Goal: Contribute content

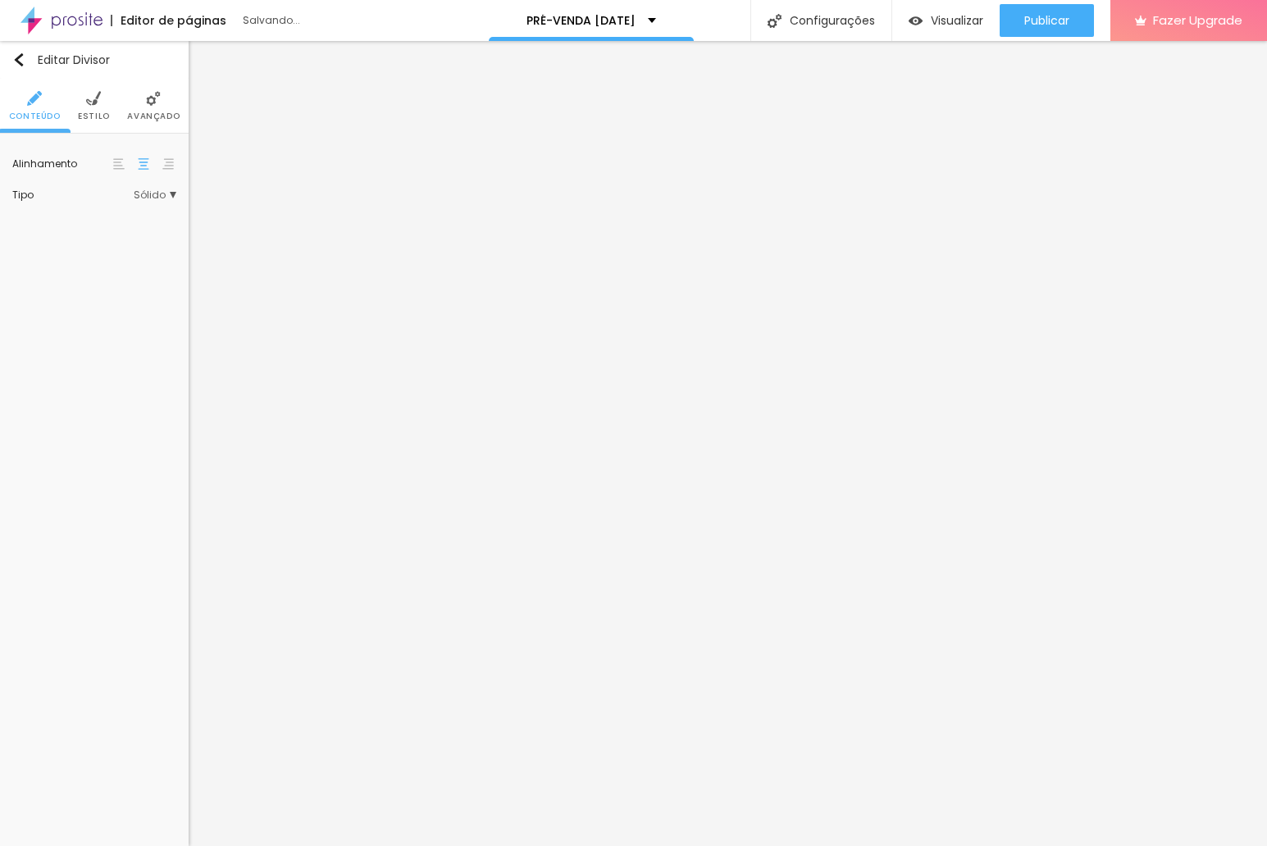
click at [89, 100] on img at bounding box center [93, 98] width 15 height 15
click at [125, 158] on div at bounding box center [125, 165] width 0 height 16
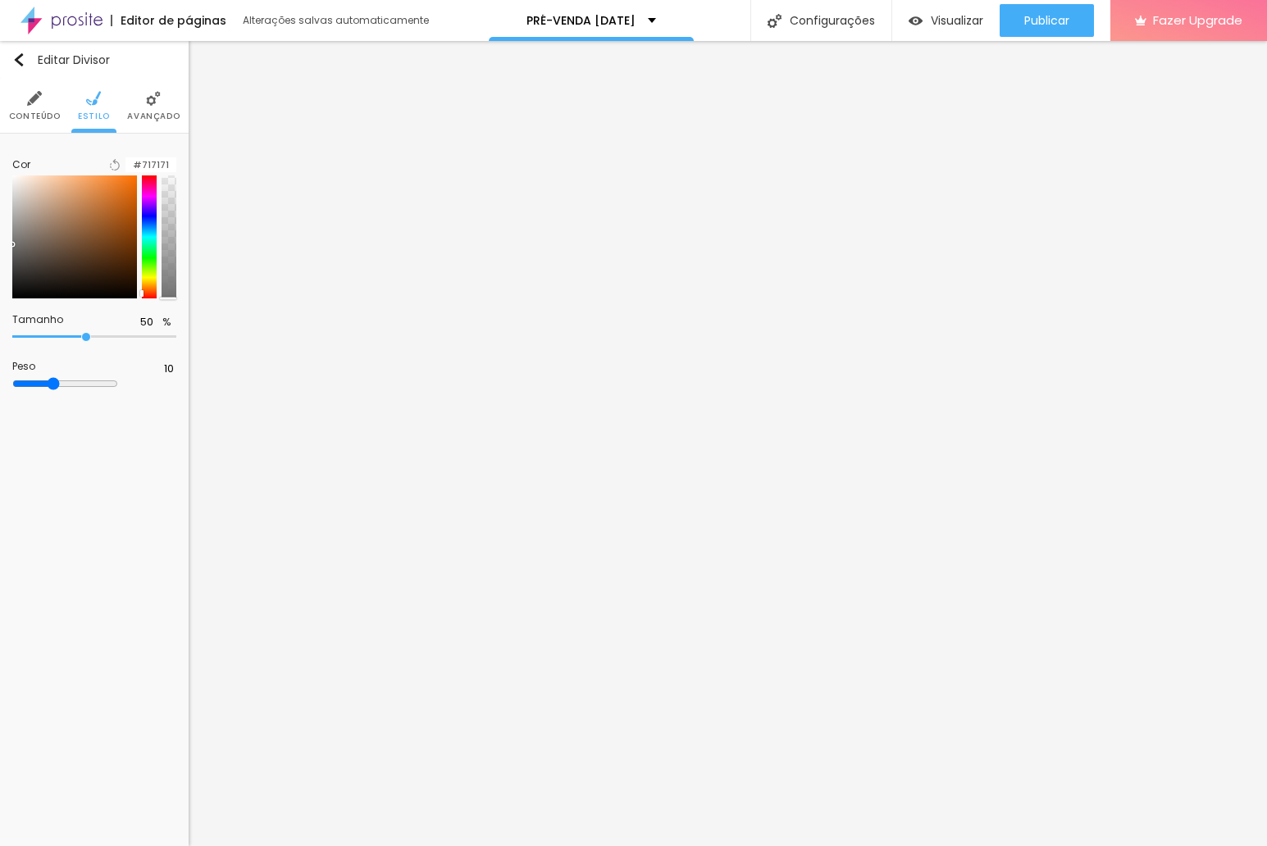
click at [146, 298] on div at bounding box center [149, 236] width 15 height 123
click at [66, 233] on div at bounding box center [74, 236] width 125 height 123
type input "#9C7B61"
click at [49, 221] on div at bounding box center [74, 236] width 125 height 123
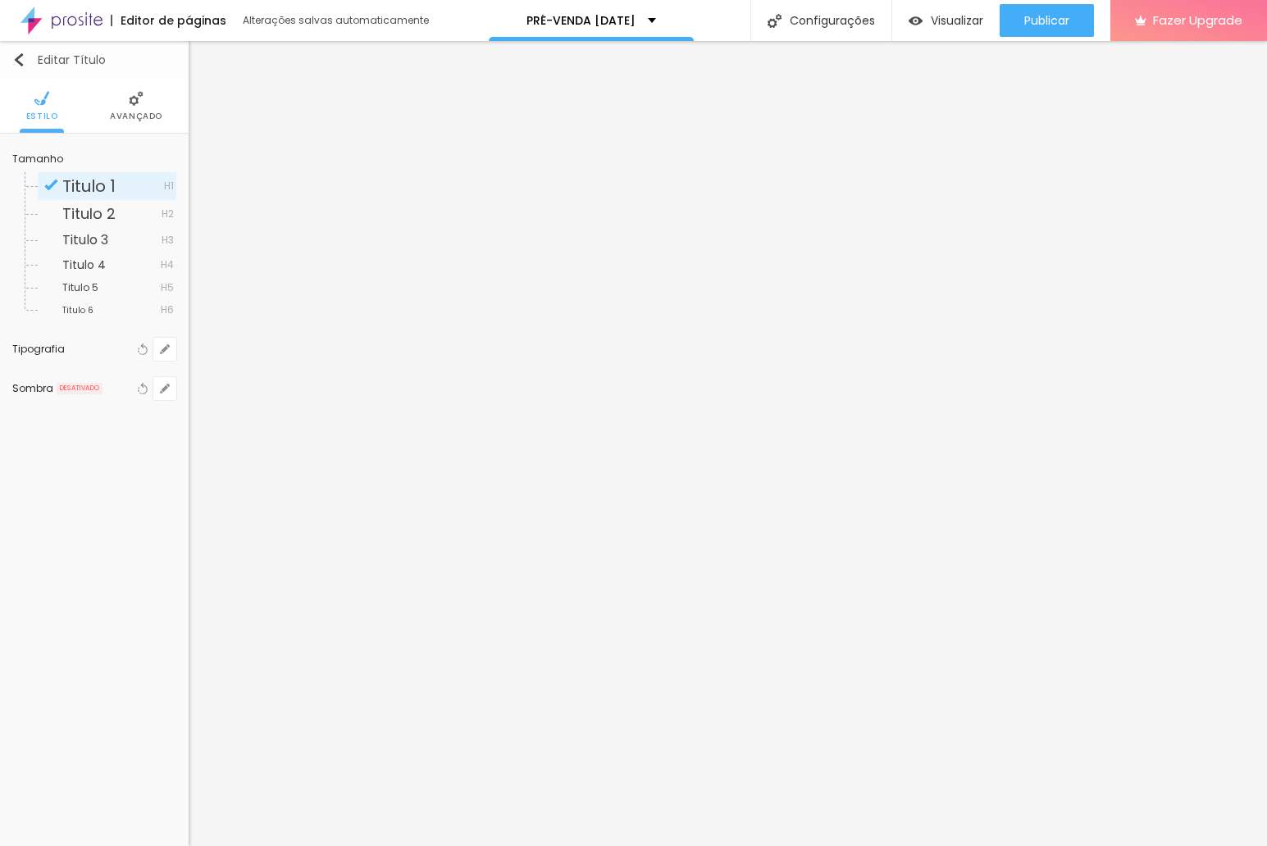
click at [17, 53] on img "button" at bounding box center [18, 59] width 13 height 13
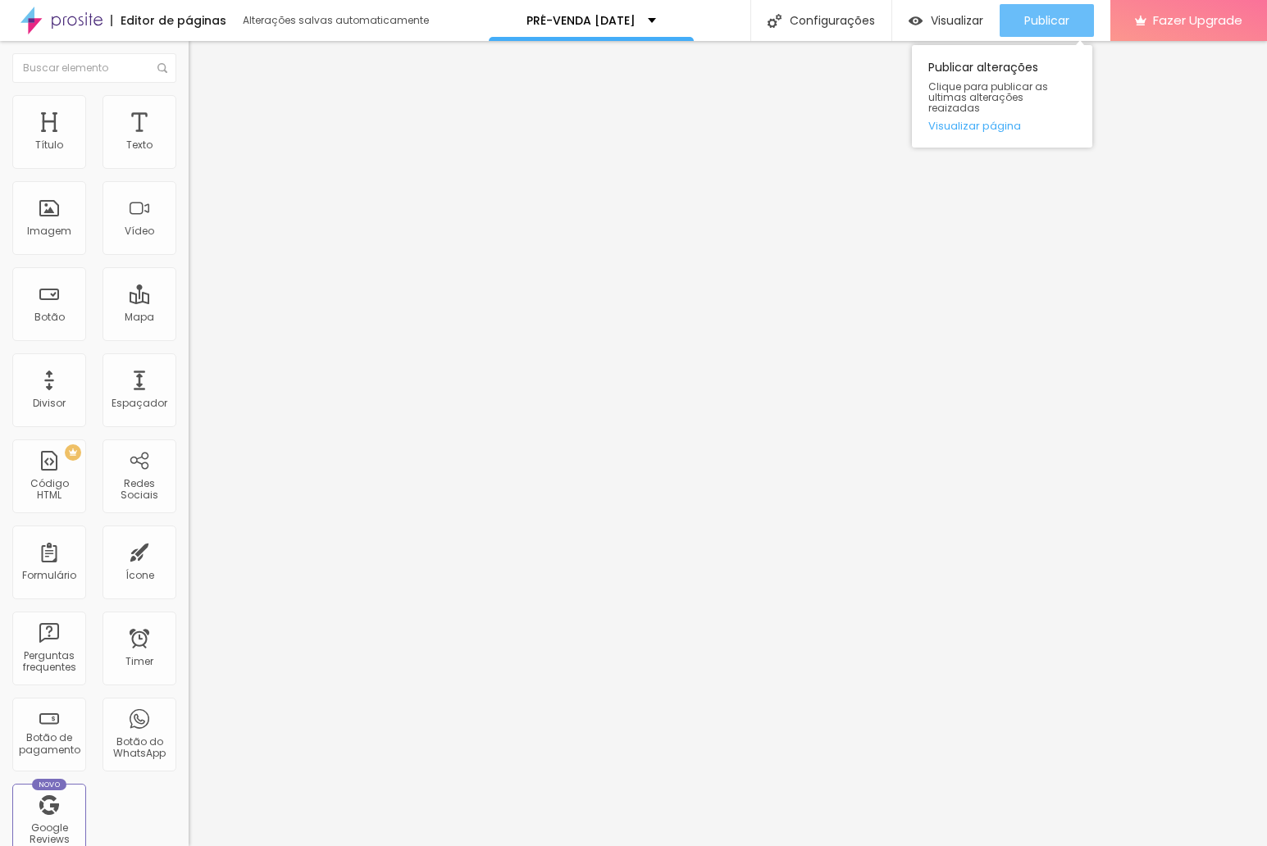
click at [1049, 22] on span "Publicar" at bounding box center [1046, 20] width 45 height 13
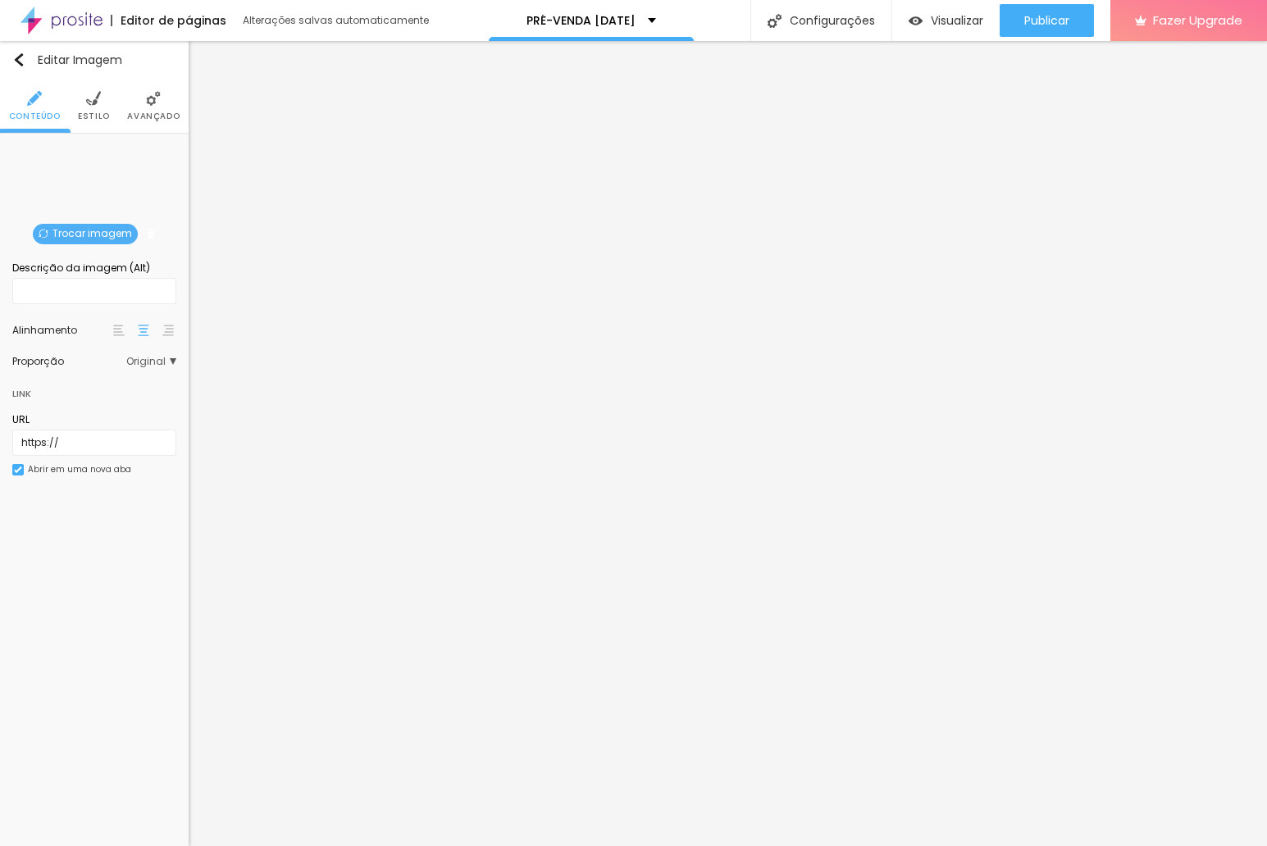
click at [109, 107] on ul "Conteúdo Estilo Avançado" at bounding box center [94, 106] width 189 height 55
click at [90, 112] on span "Estilo" at bounding box center [94, 116] width 32 height 8
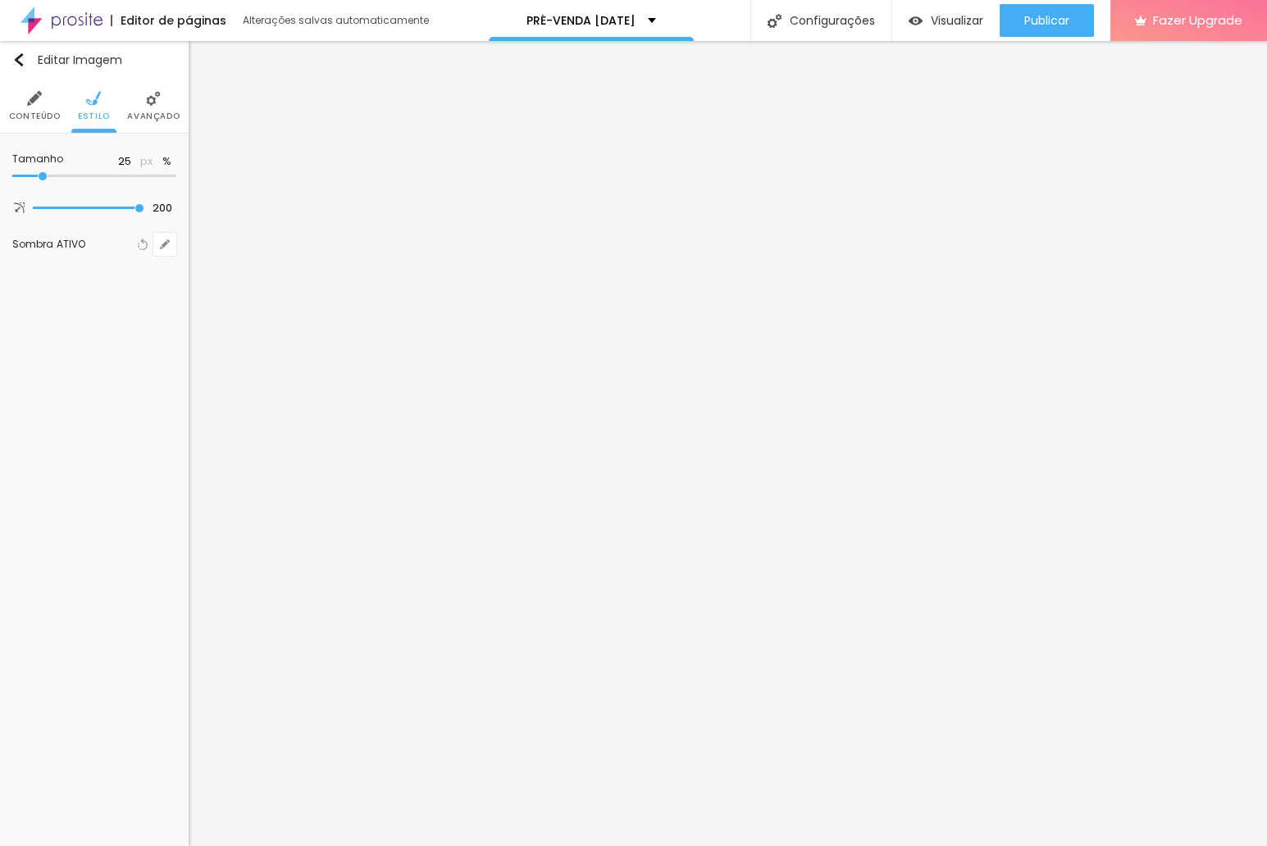
type input "30"
type input "35"
type input "40"
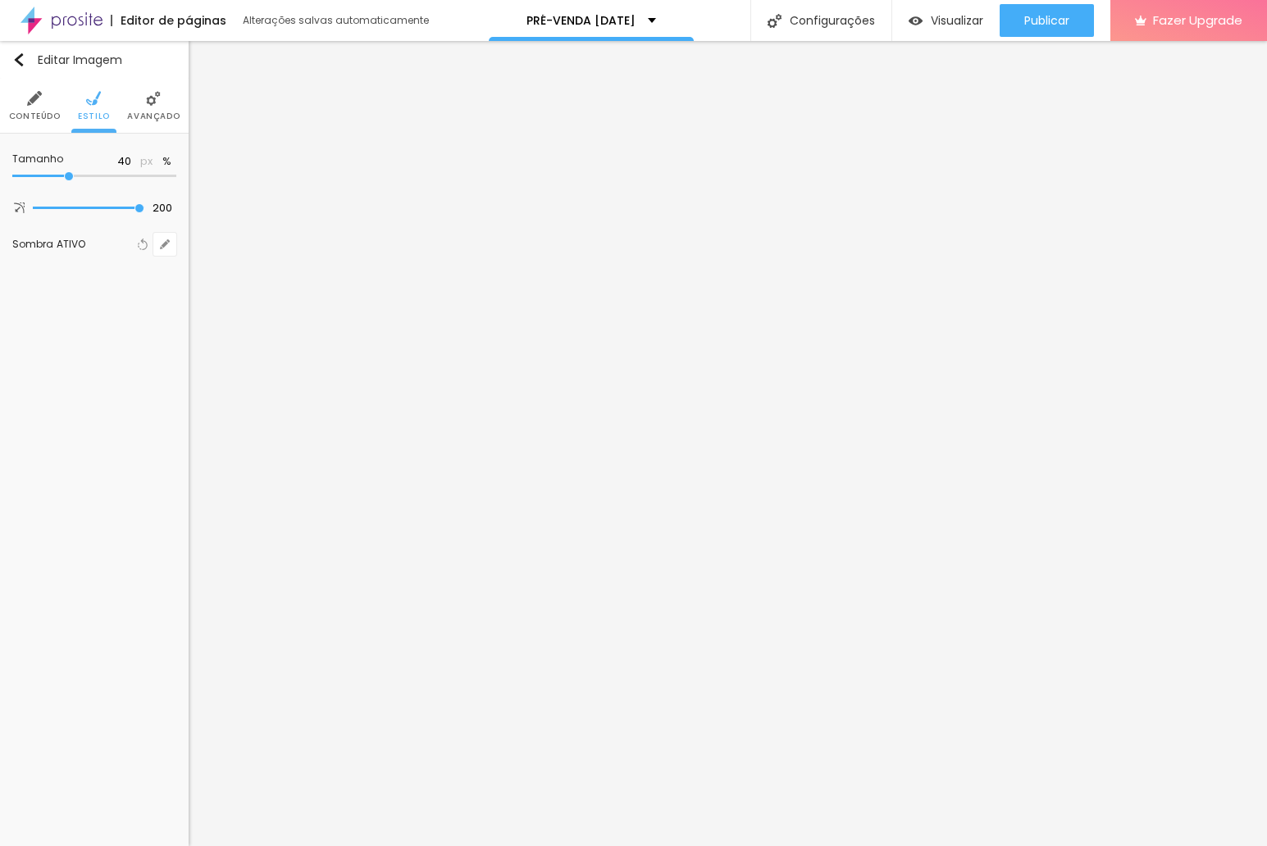
drag, startPoint x: 43, startPoint y: 178, endPoint x: 71, endPoint y: 176, distance: 27.9
type input "40"
click at [71, 176] on input "range" at bounding box center [94, 176] width 164 height 8
type input "196"
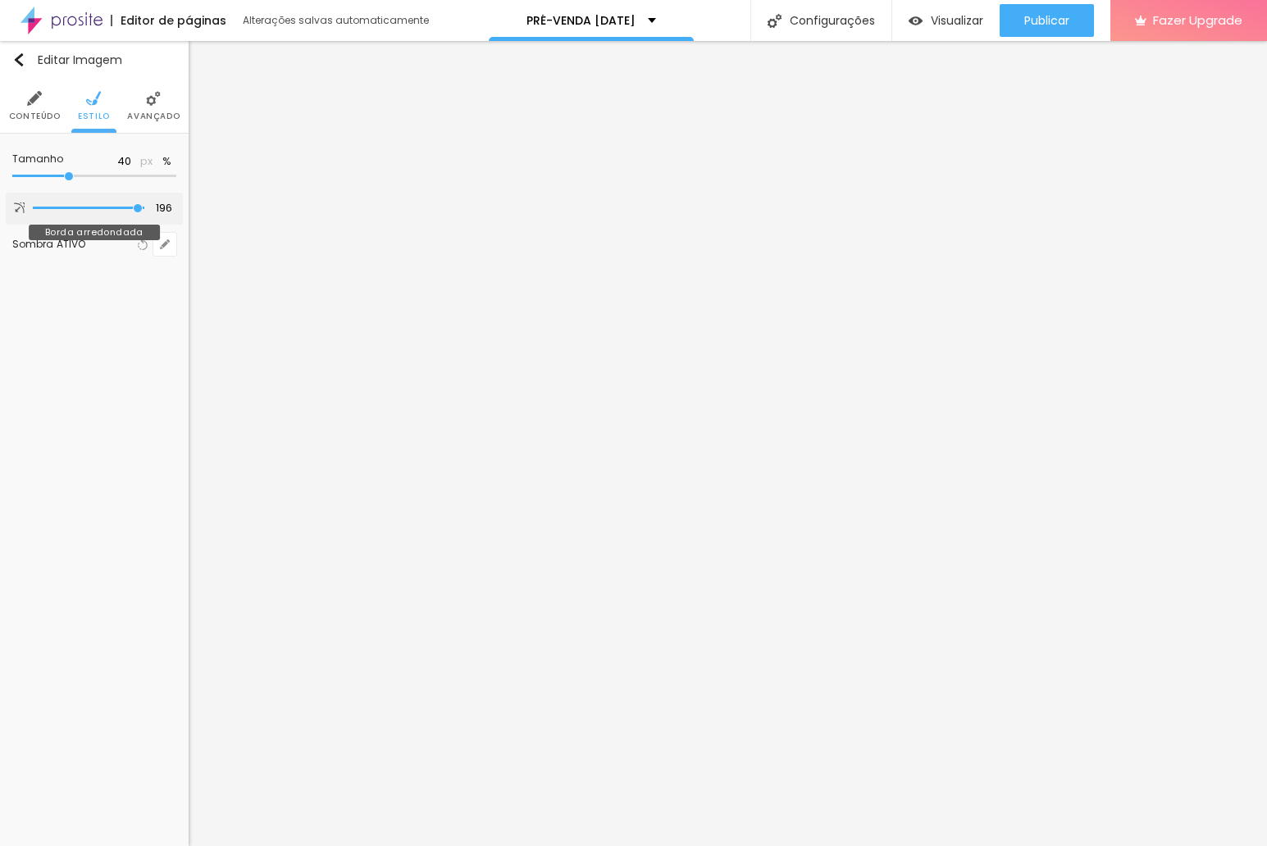
type input "189"
type input "186"
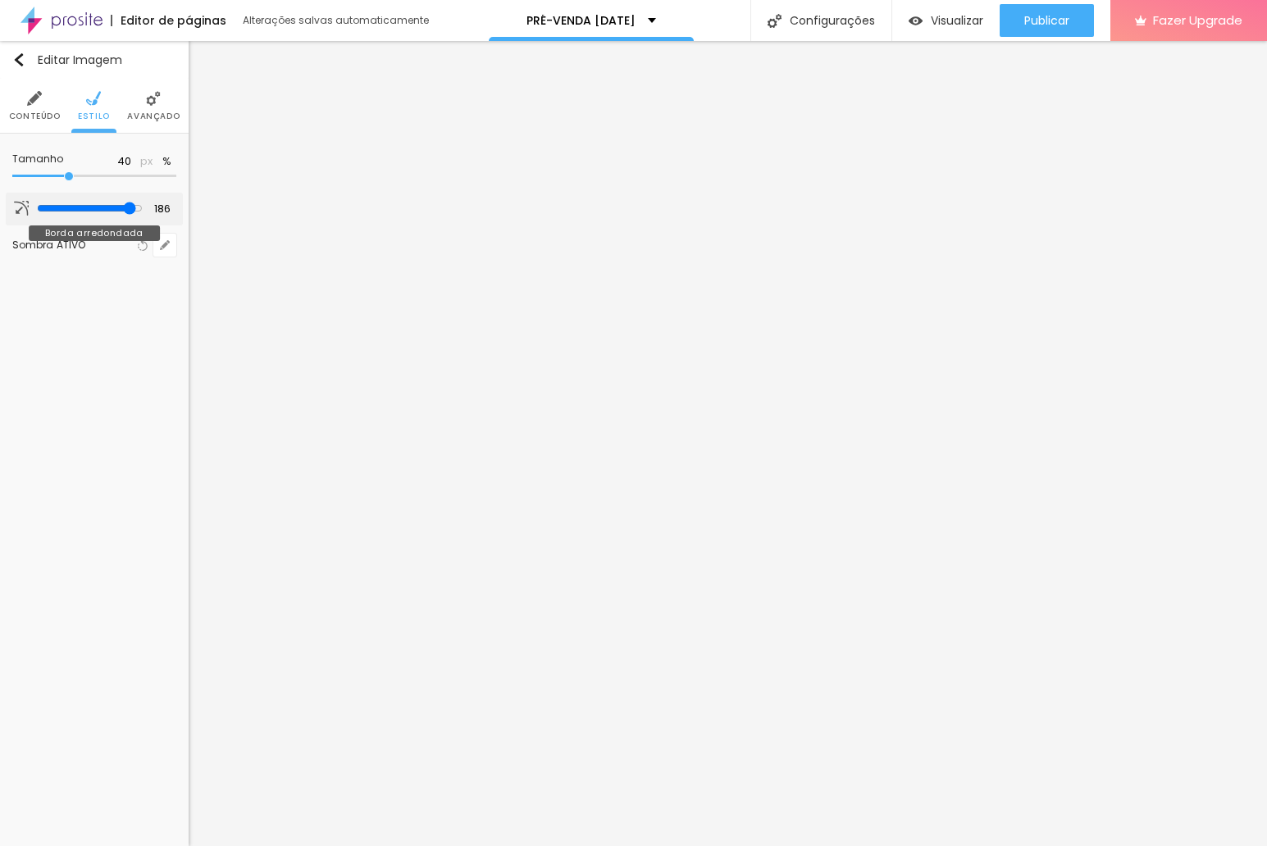
click at [131, 212] on input "range" at bounding box center [90, 208] width 106 height 13
click at [100, 108] on li "Estilo" at bounding box center [94, 106] width 32 height 54
type input "46"
type input "45"
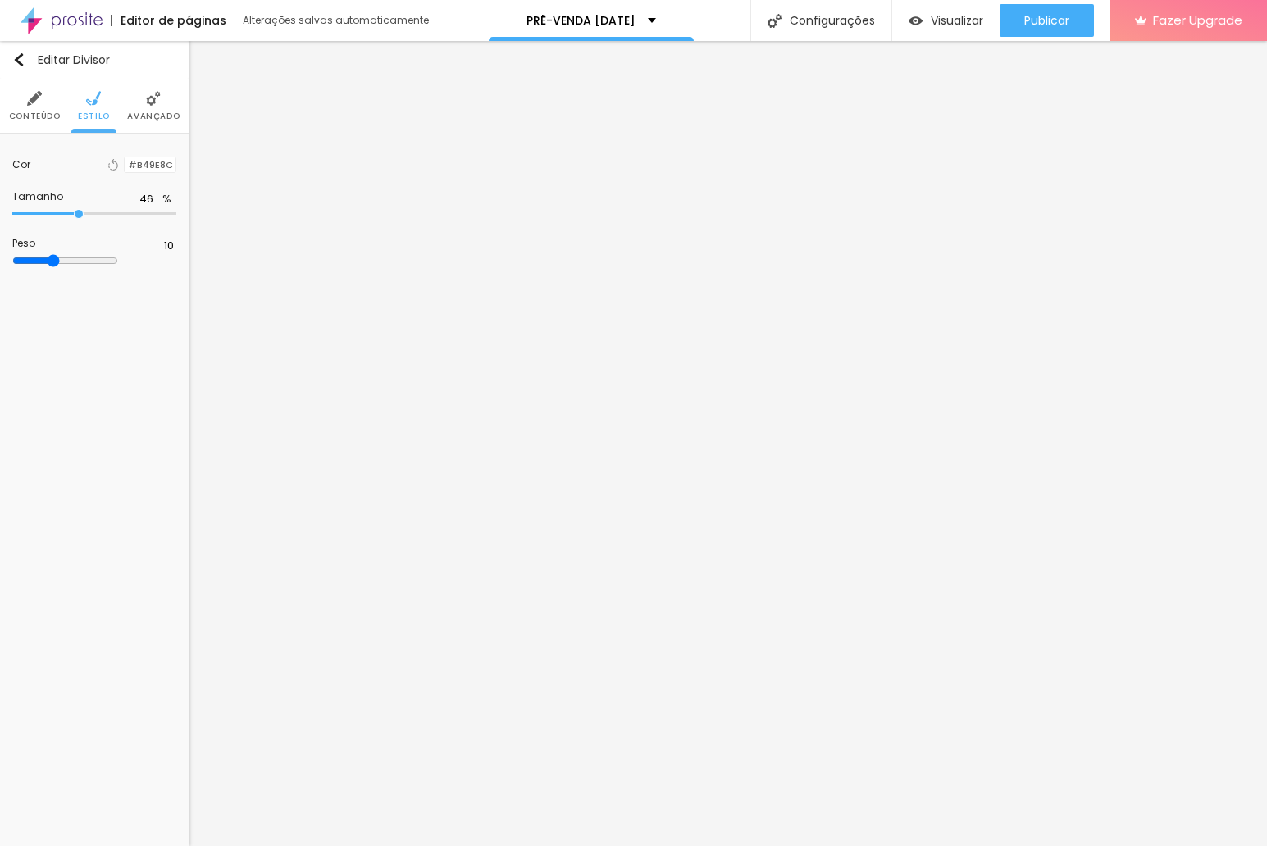
type input "45"
type input "38"
type input "37"
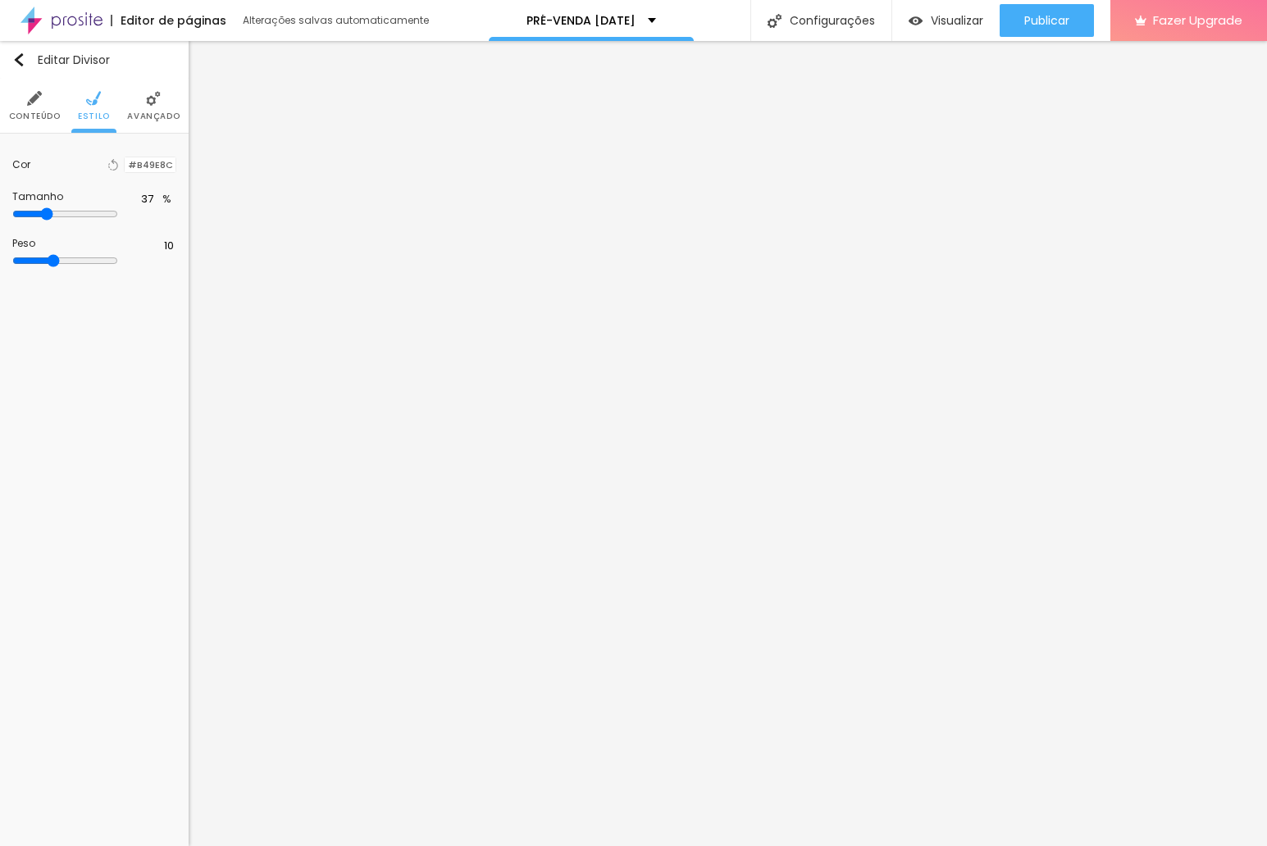
type input "36"
type input "38"
type input "52"
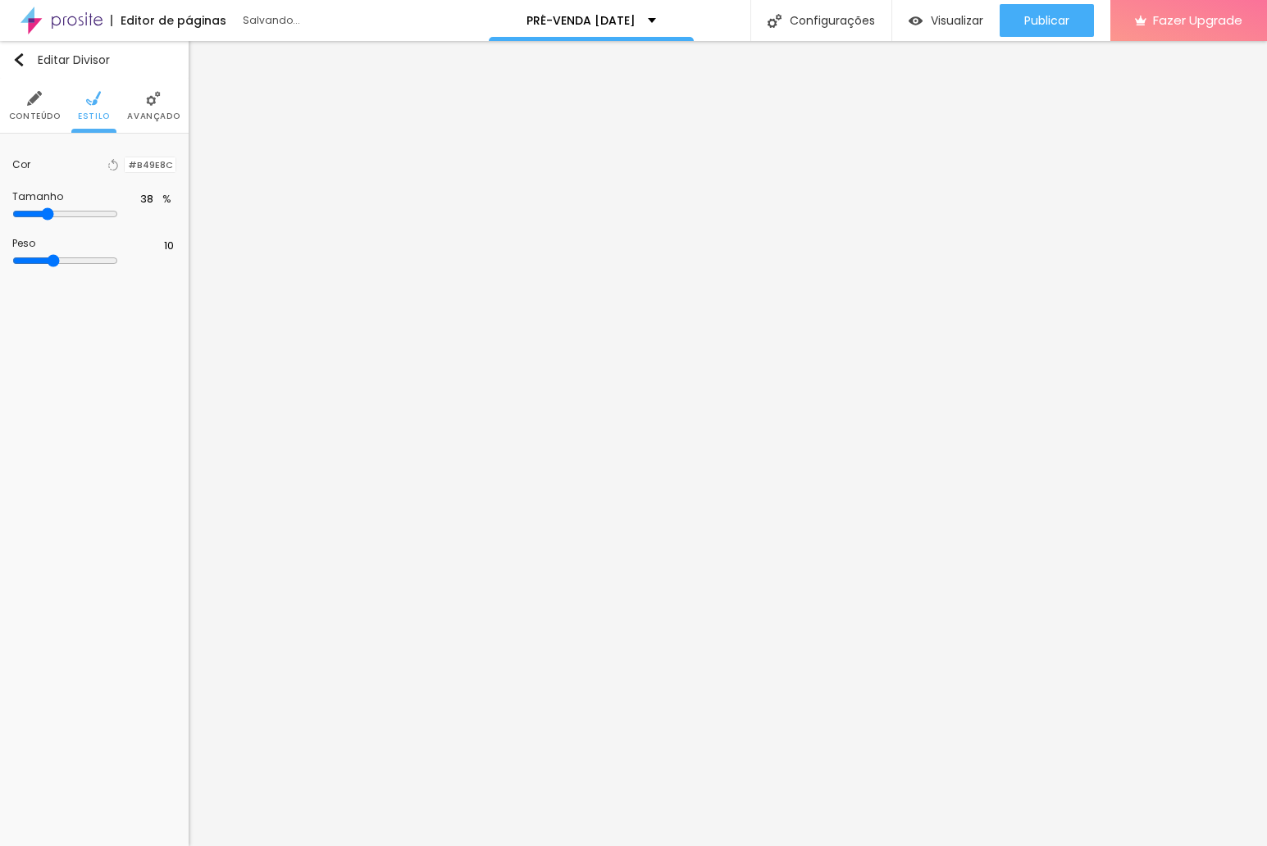
type input "52"
type input "100"
drag, startPoint x: 79, startPoint y: 220, endPoint x: 232, endPoint y: 220, distance: 153.3
type input "100"
click at [232, 220] on div "Título Texto Imagem Vídeo Botão Mapa Divisor Espaçador PREMIUM Código HTML Rede…" at bounding box center [633, 443] width 1267 height 805
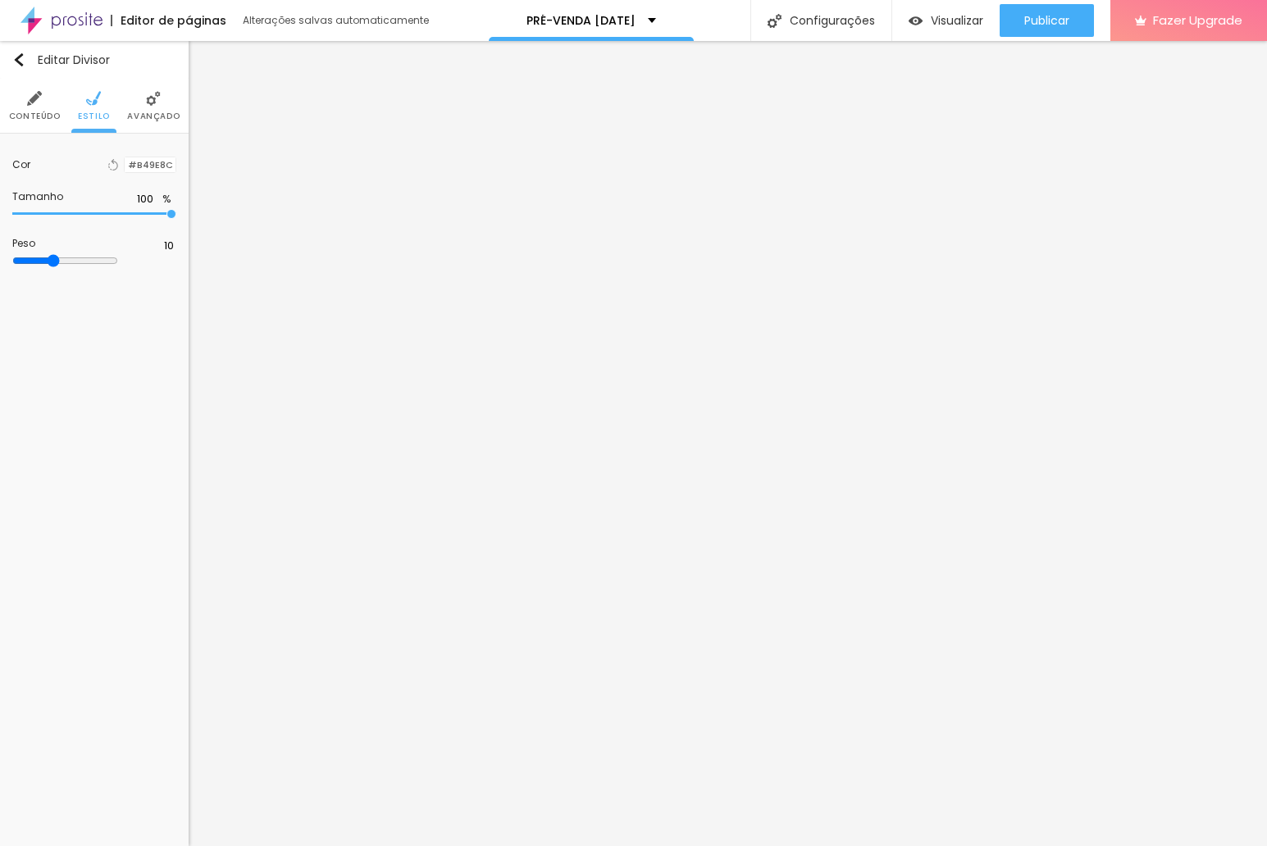
type input "9"
type input "8"
type input "7"
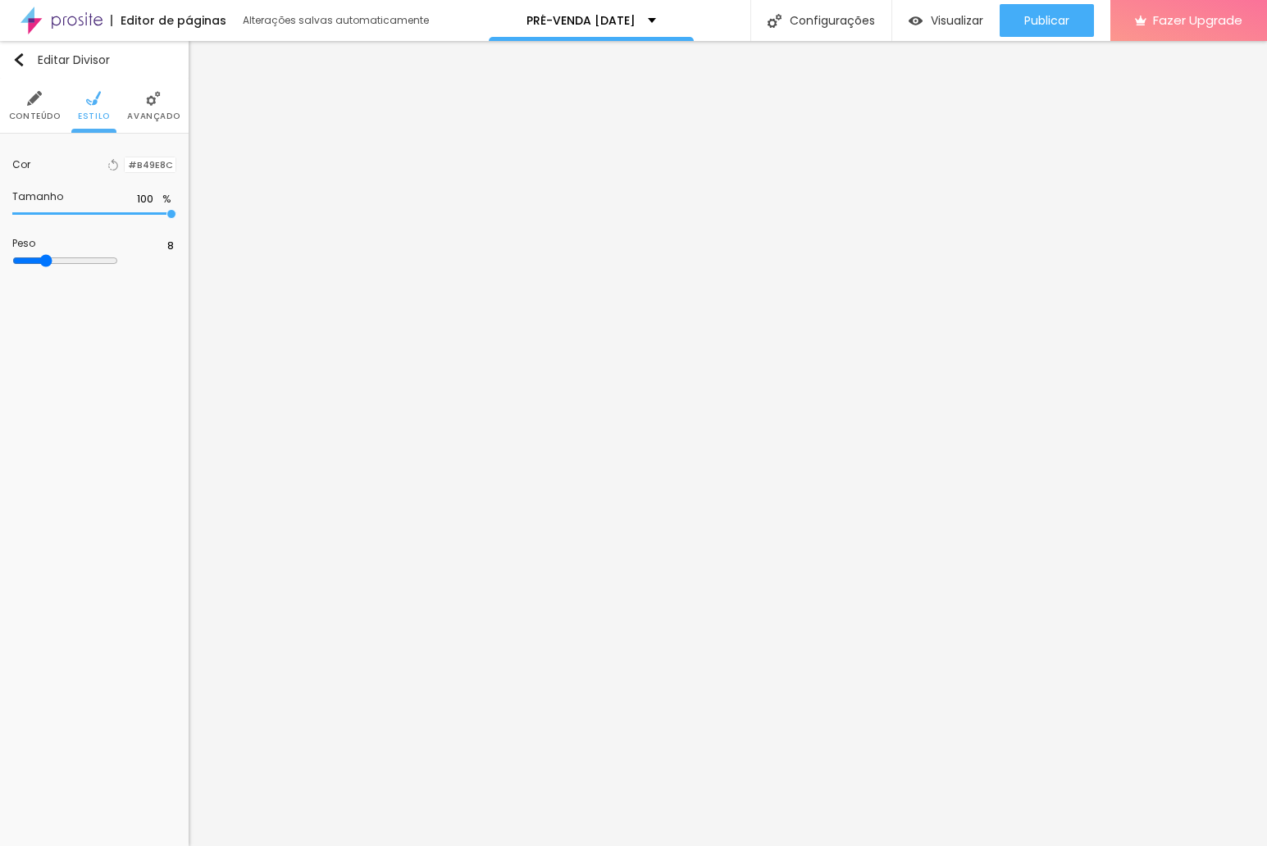
type input "7"
type input "6"
type input "5"
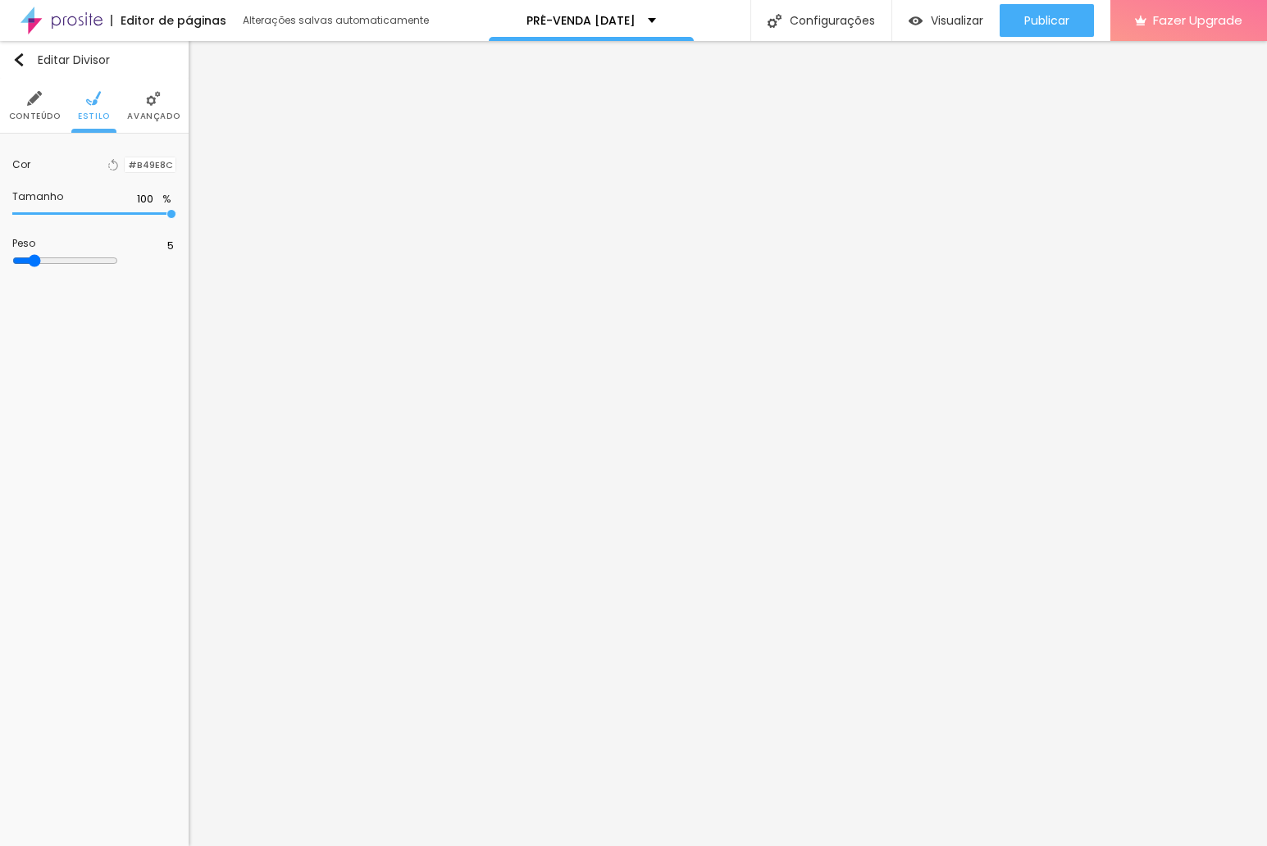
type input "4"
type input "3"
type input "2"
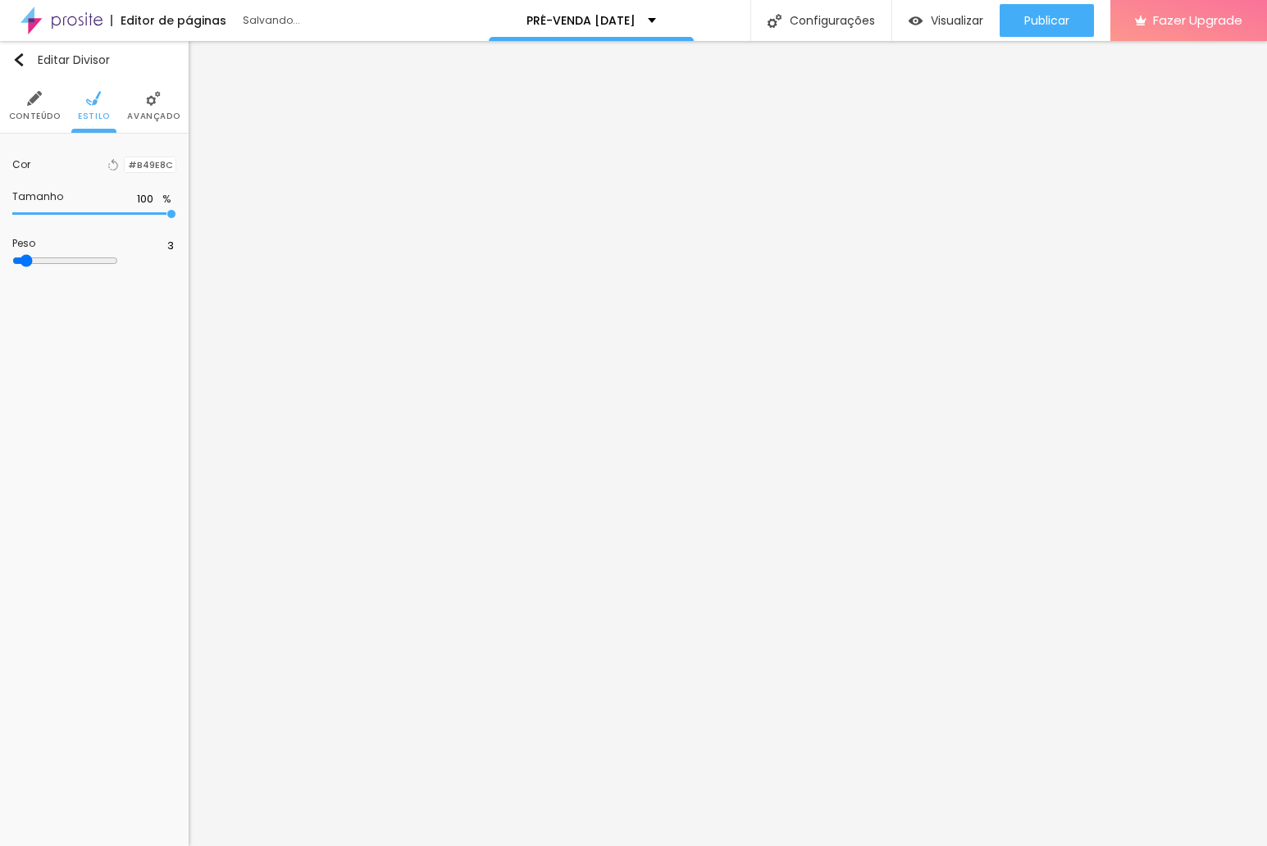
type input "2"
type input "3"
drag, startPoint x: 71, startPoint y: 268, endPoint x: 33, endPoint y: 267, distance: 38.5
type input "3"
click at [33, 267] on input "range" at bounding box center [65, 260] width 106 height 13
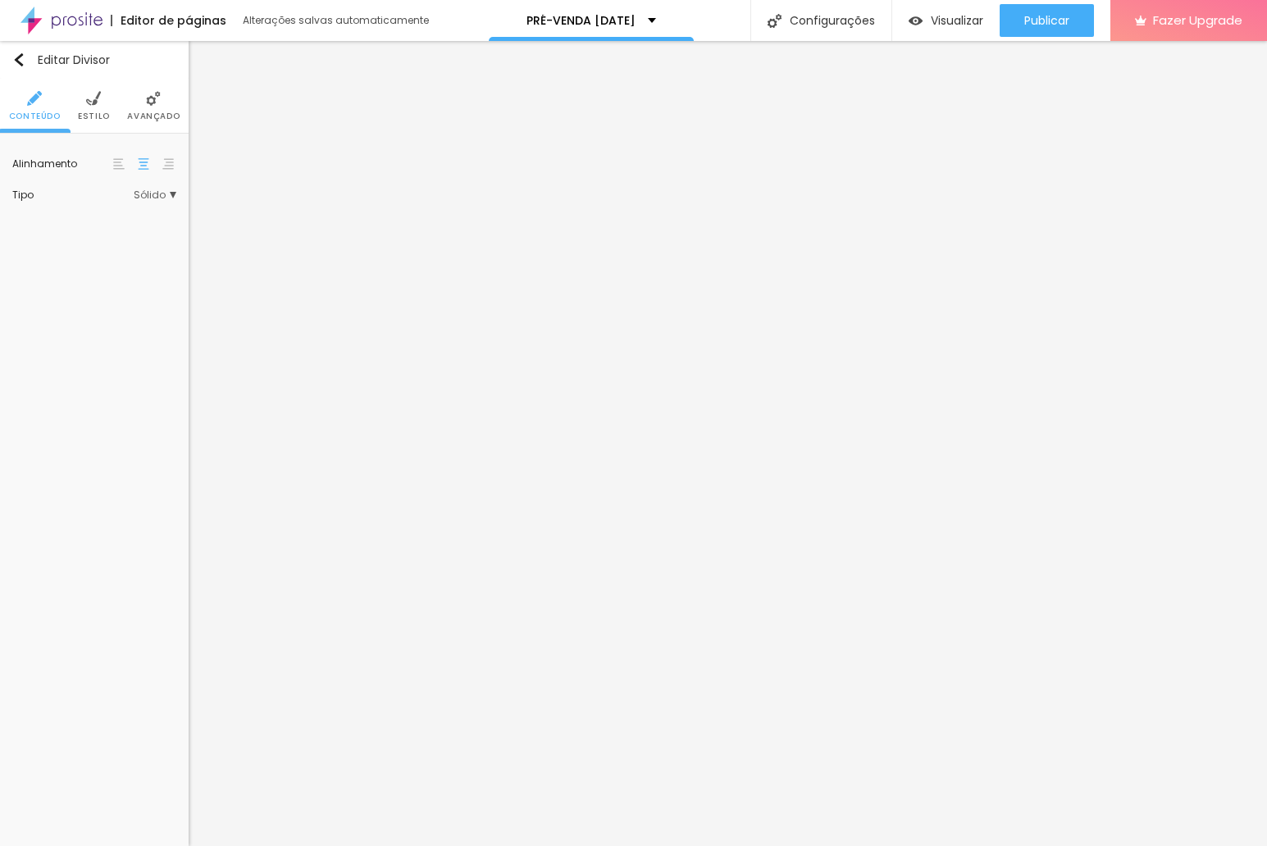
click at [98, 96] on img at bounding box center [93, 98] width 15 height 15
type input "62"
type input "100"
drag, startPoint x: 87, startPoint y: 215, endPoint x: 276, endPoint y: 222, distance: 189.5
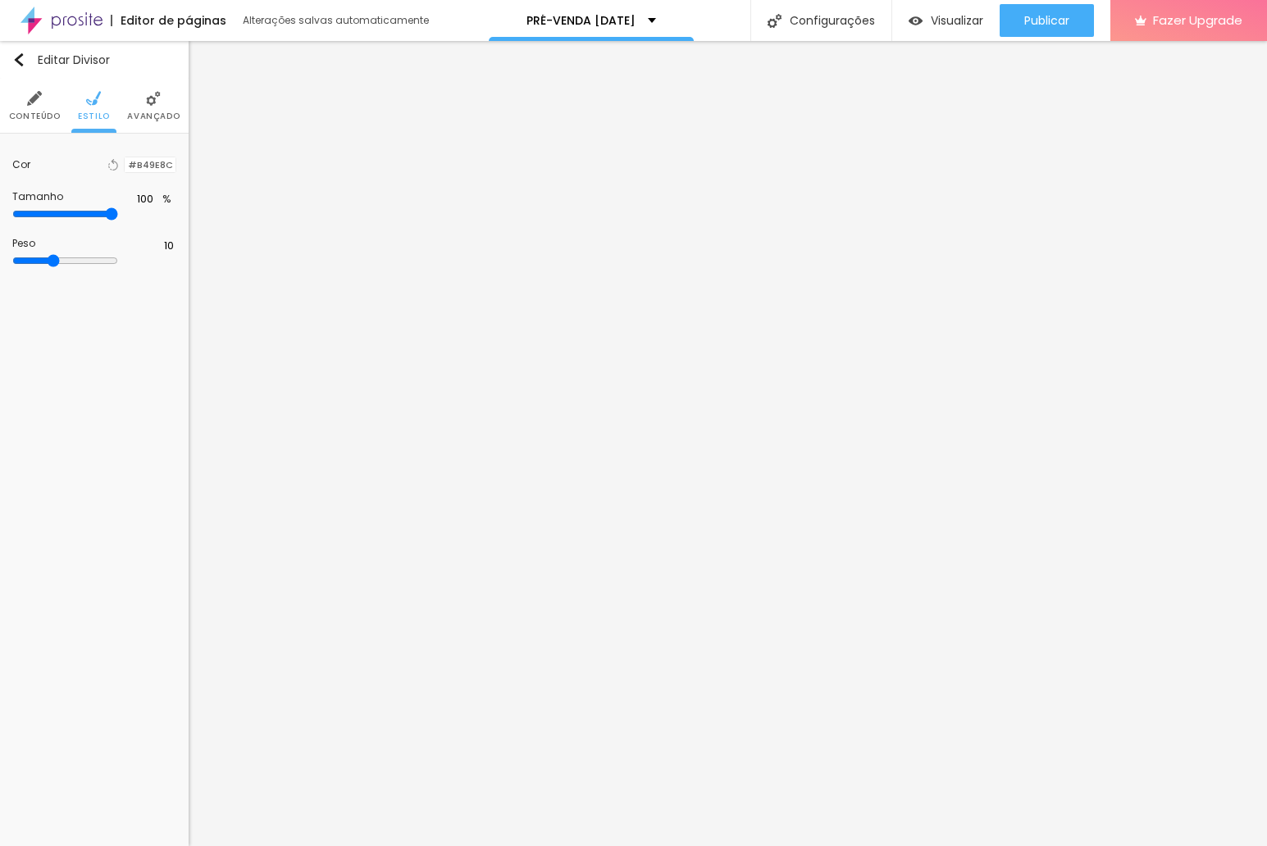
type input "100"
click at [276, 222] on div "Título Texto Imagem Vídeo Botão Mapa Divisor Espaçador PREMIUM Código HTML Rede…" at bounding box center [633, 443] width 1267 height 805
type input "9"
type input "8"
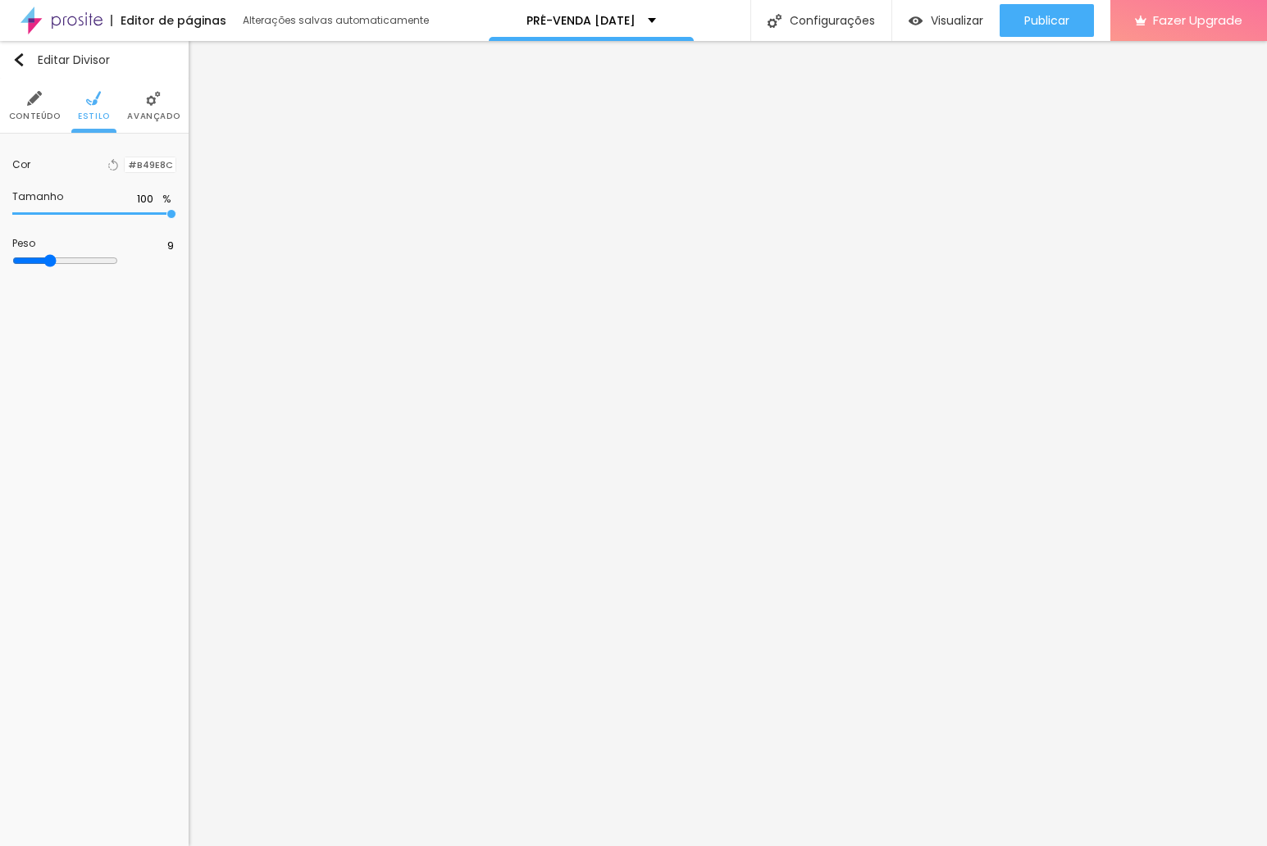
type input "8"
type input "7"
type input "6"
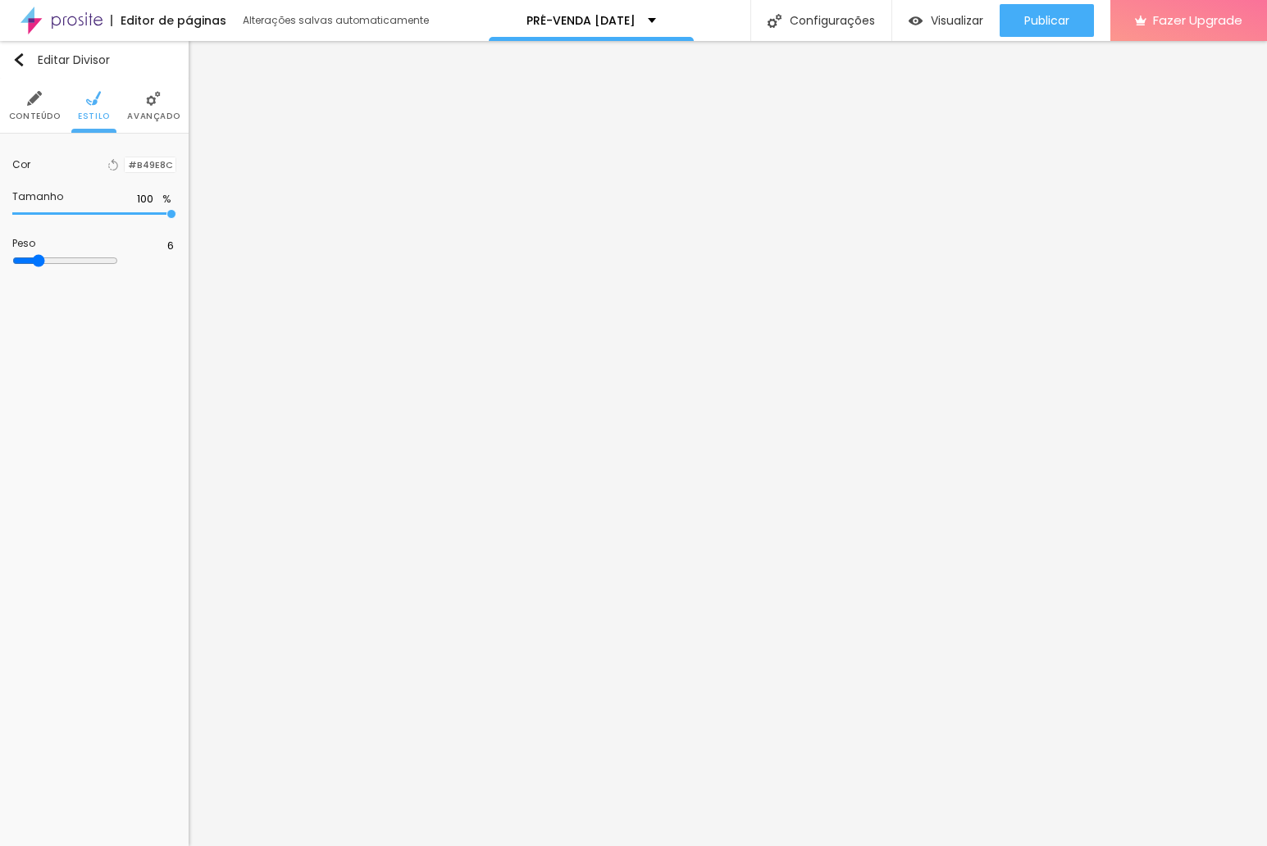
type input "5"
type input "4"
type input "3"
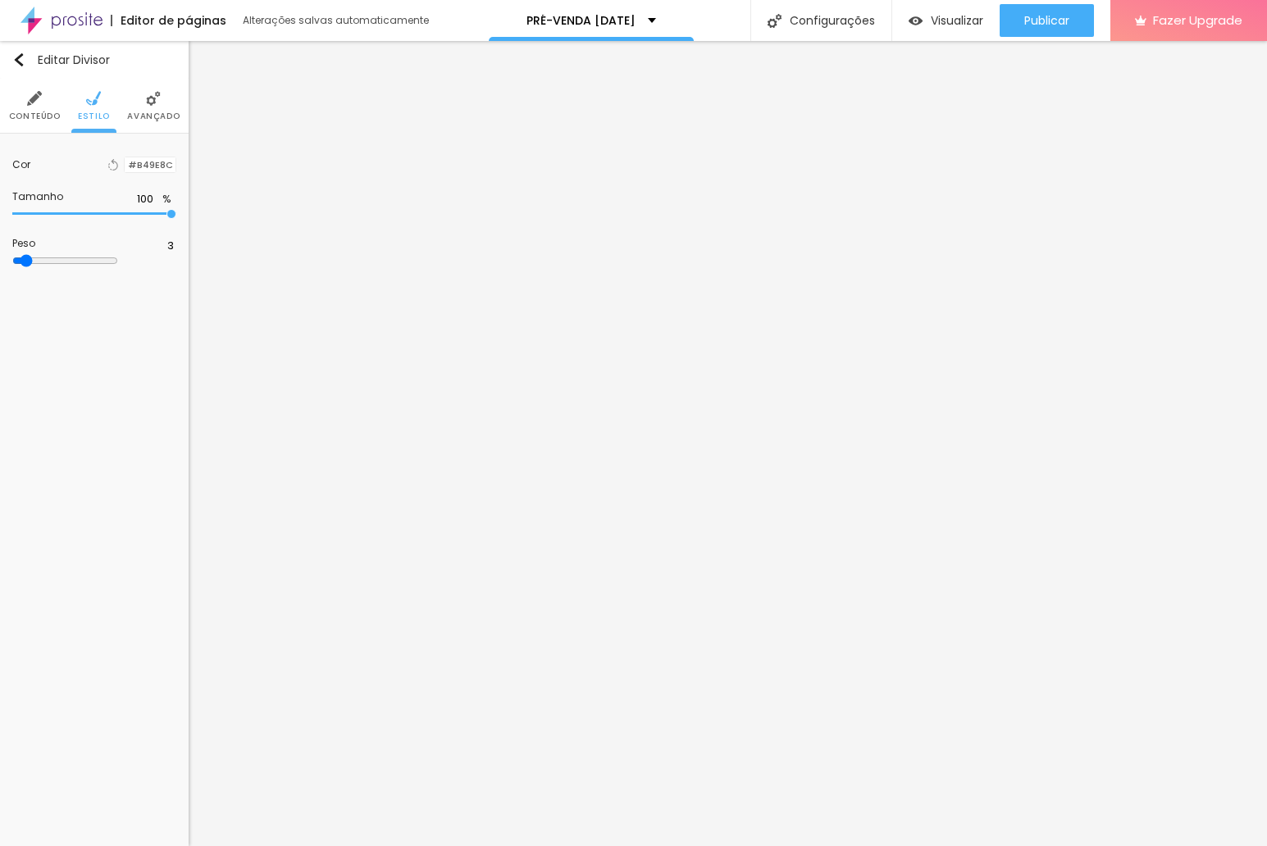
drag, startPoint x: 75, startPoint y: 268, endPoint x: 30, endPoint y: 268, distance: 44.3
type input "3"
click at [30, 267] on input "range" at bounding box center [65, 260] width 106 height 13
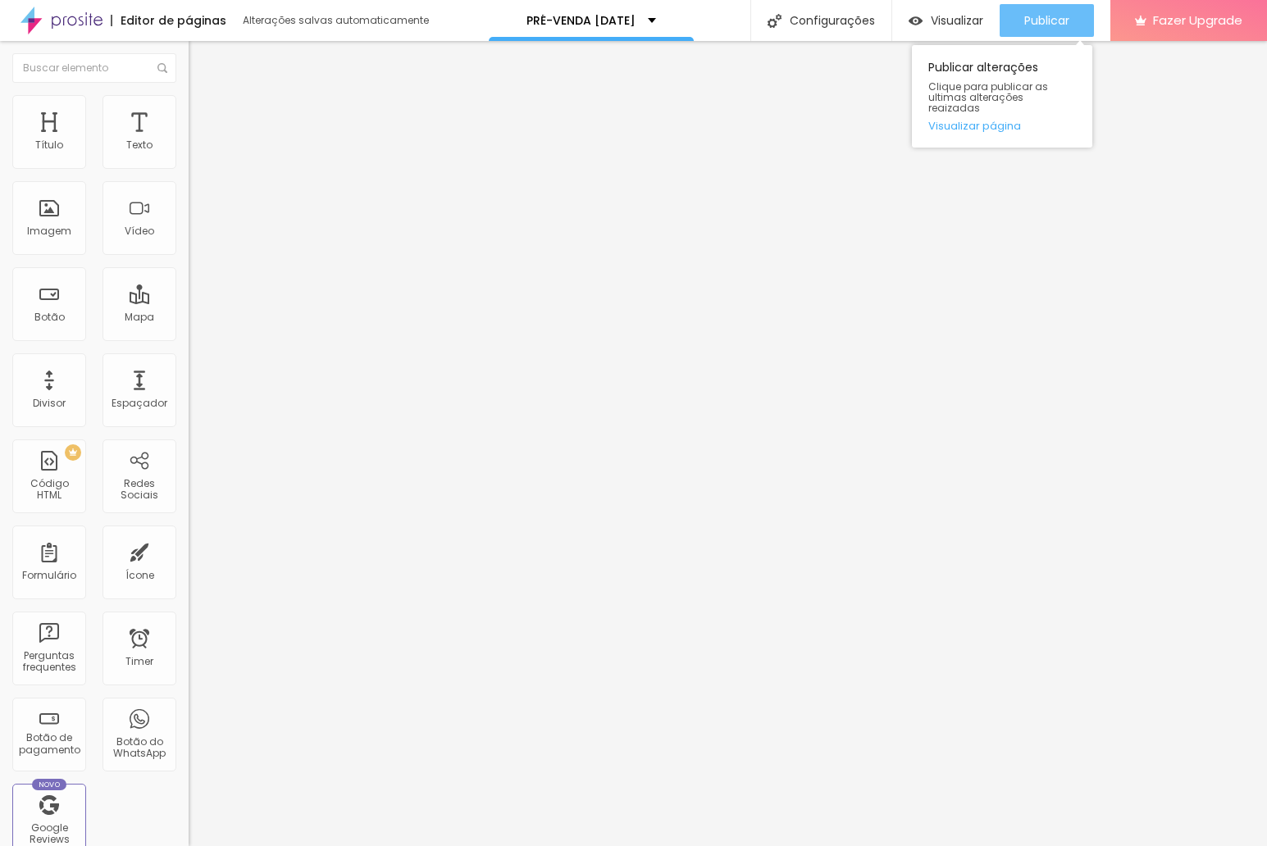
click at [1040, 14] on span "Publicar" at bounding box center [1046, 20] width 45 height 13
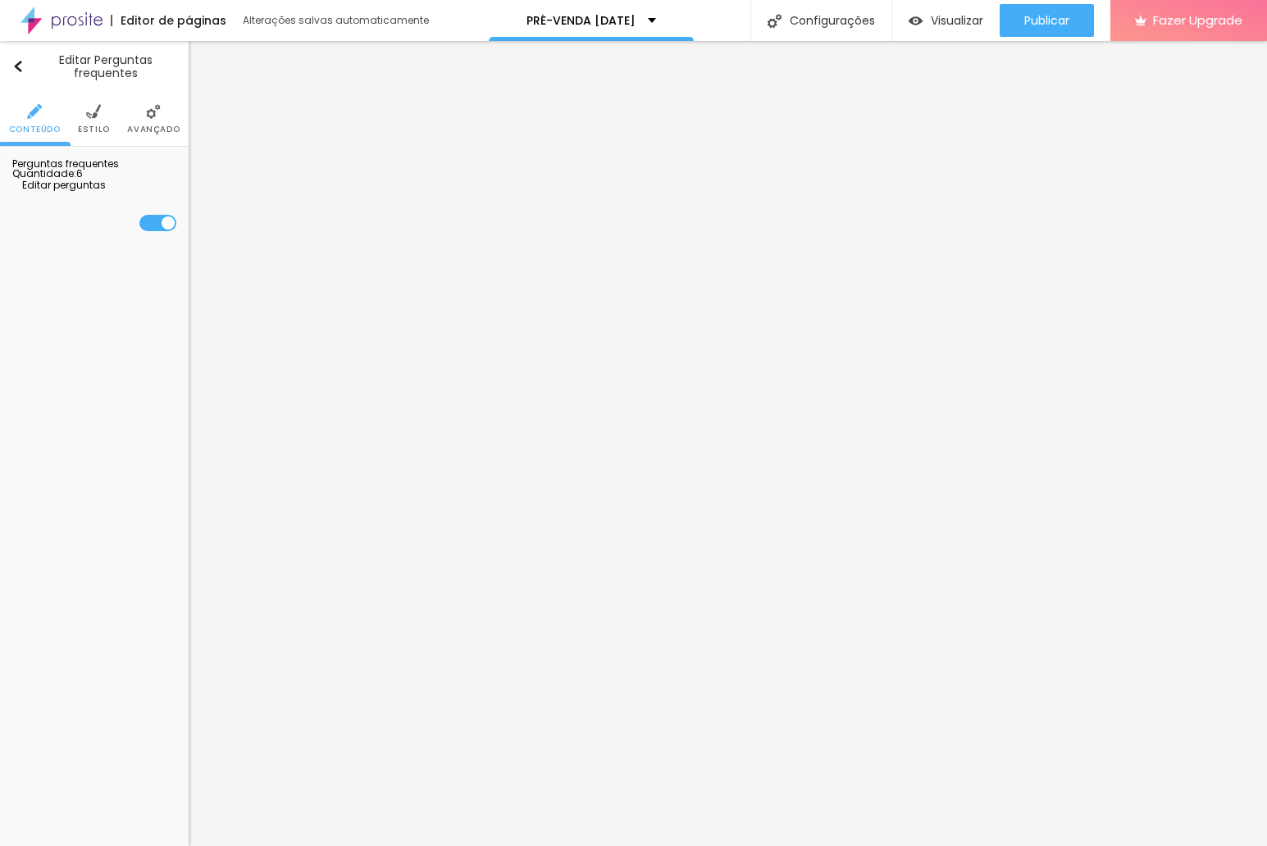
click at [106, 192] on span "Editar perguntas" at bounding box center [58, 185] width 93 height 14
drag, startPoint x: 815, startPoint y: 435, endPoint x: 846, endPoint y: 485, distance: 59.6
